Goal: Information Seeking & Learning: Find specific page/section

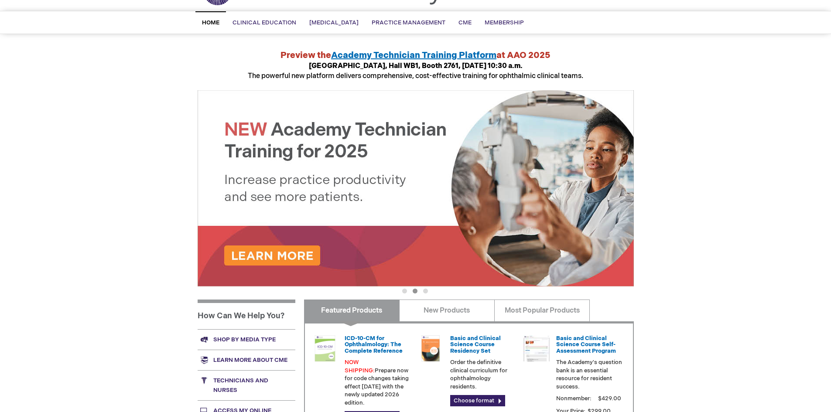
scroll to position [200, 0]
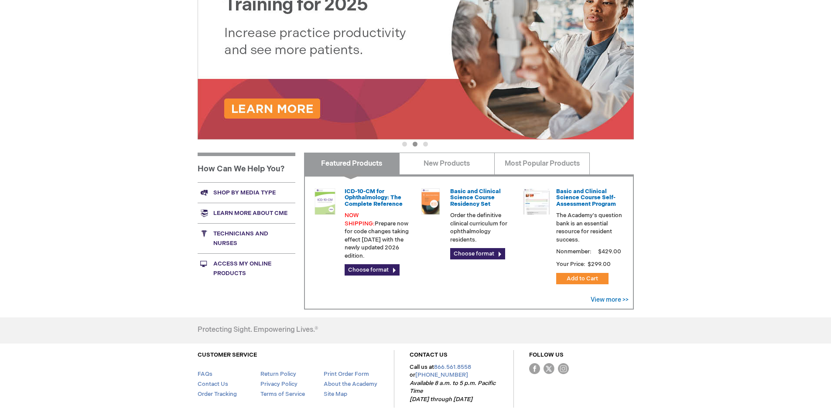
click at [243, 260] on link "Access My Online Products" at bounding box center [247, 268] width 98 height 30
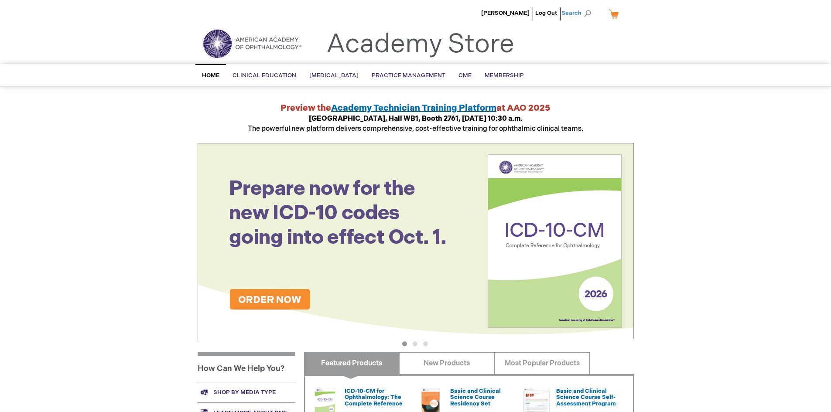
click at [588, 14] on span "Search" at bounding box center [577, 12] width 33 height 17
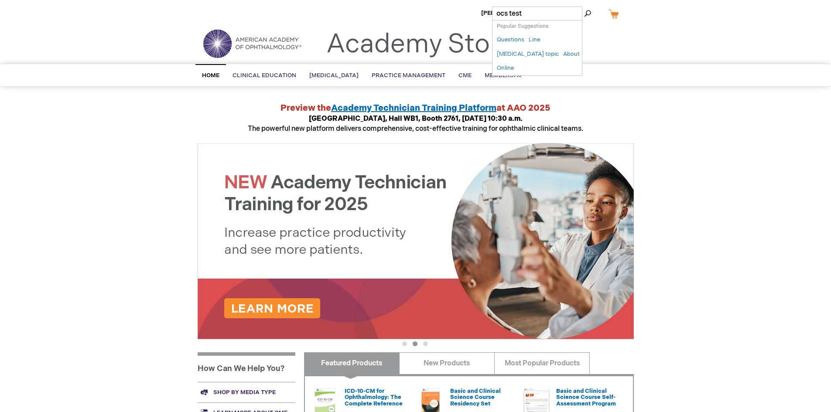
type input "ocs test"
click at [584, 7] on button "Search" at bounding box center [587, 14] width 7 height 14
